Goal: Book appointment/travel/reservation

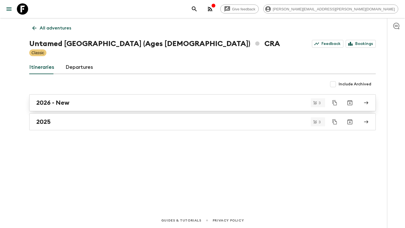
click at [66, 99] on h2 "2026 - New" at bounding box center [52, 102] width 33 height 7
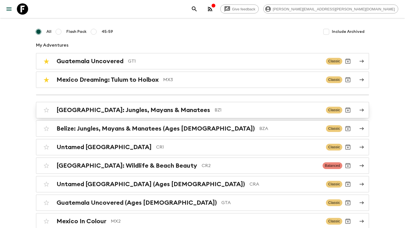
scroll to position [42, 0]
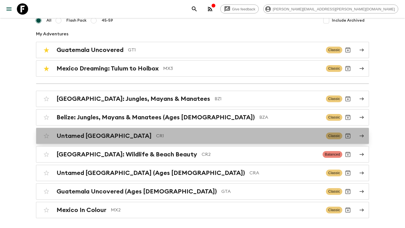
click at [163, 134] on p "CR1" at bounding box center [238, 136] width 165 height 7
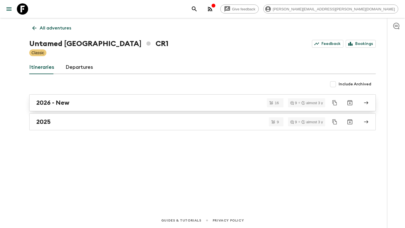
click at [119, 105] on div "2026 - New" at bounding box center [197, 102] width 322 height 7
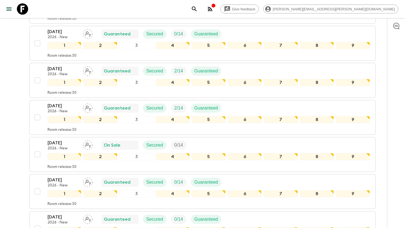
scroll to position [381, 0]
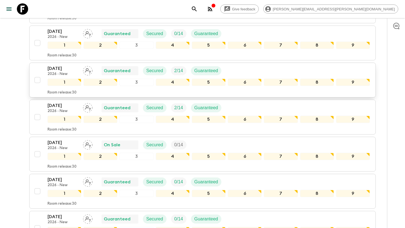
click at [71, 70] on p "[DATE]" at bounding box center [63, 68] width 31 height 7
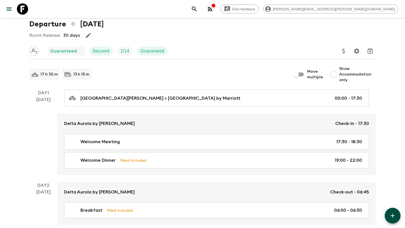
scroll to position [19, 0]
